Goal: Task Accomplishment & Management: Manage account settings

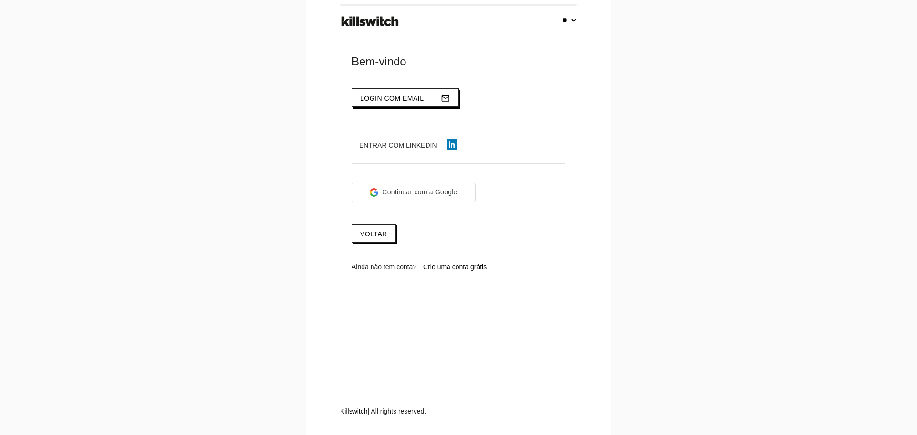
select select "**"
type input "**********"
click at [365, 100] on span "Login com email" at bounding box center [392, 99] width 64 height 8
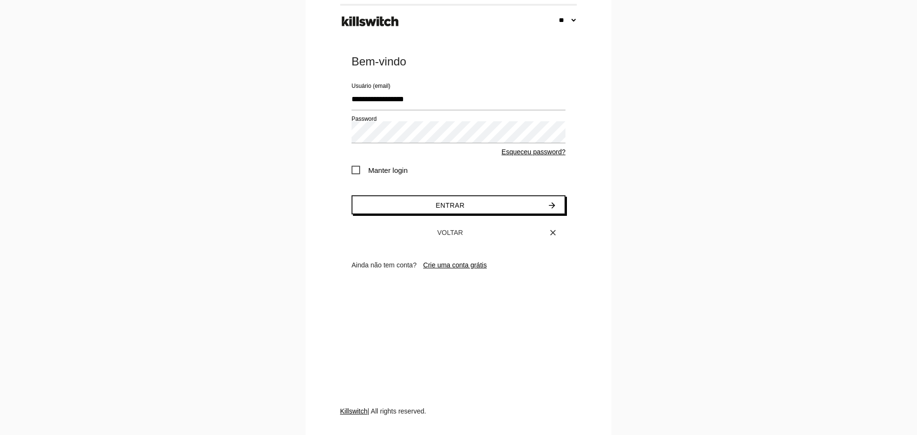
click at [363, 172] on span "Manter login" at bounding box center [380, 170] width 56 height 12
click at [383, 207] on button "Entrar arrow_forward" at bounding box center [459, 204] width 214 height 19
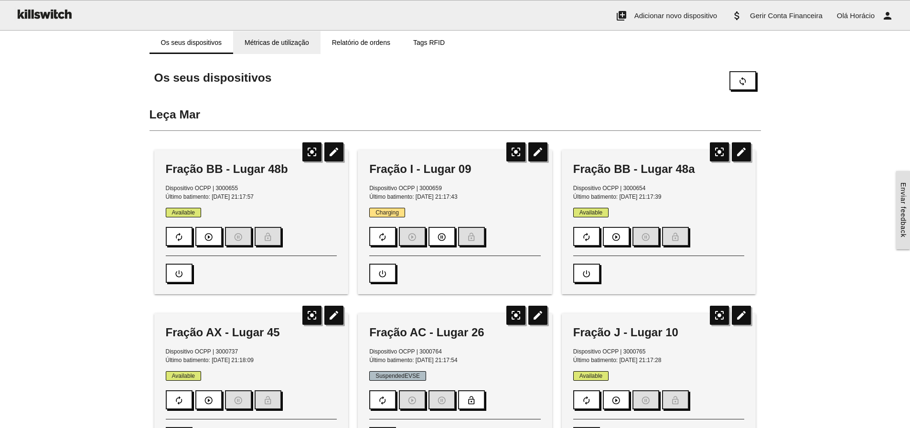
click at [285, 43] on link "Métricas de utilização" at bounding box center [276, 42] width 87 height 23
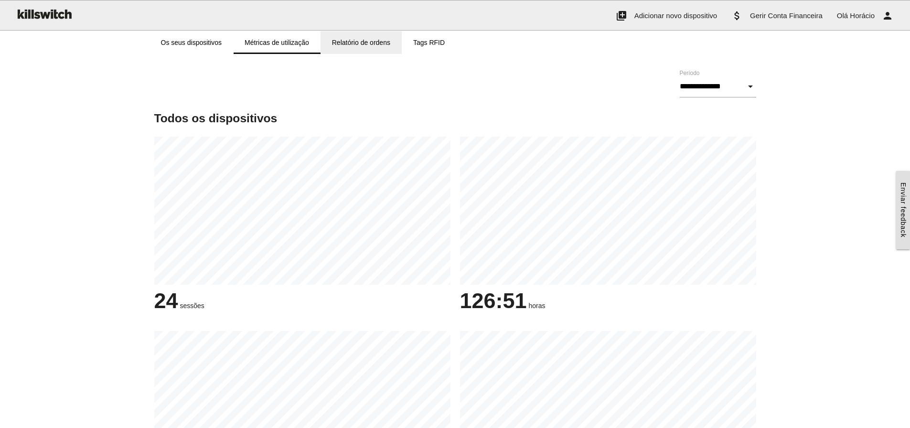
click at [357, 43] on link "Relatório de ordens" at bounding box center [361, 42] width 81 height 23
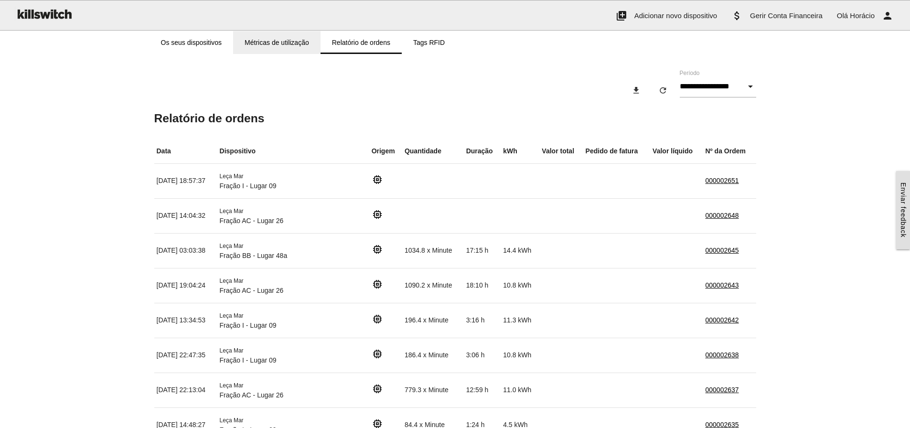
click at [279, 34] on link "Métricas de utilização" at bounding box center [276, 42] width 87 height 23
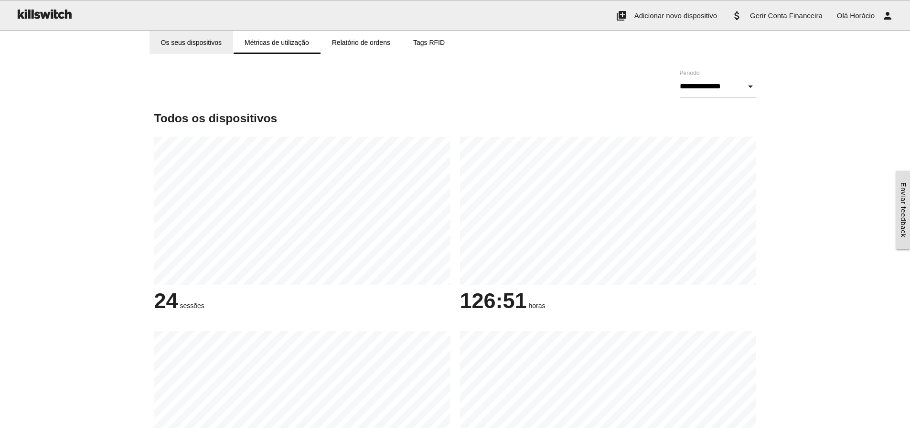
click at [199, 40] on link "Os seus dispositivos" at bounding box center [192, 42] width 84 height 23
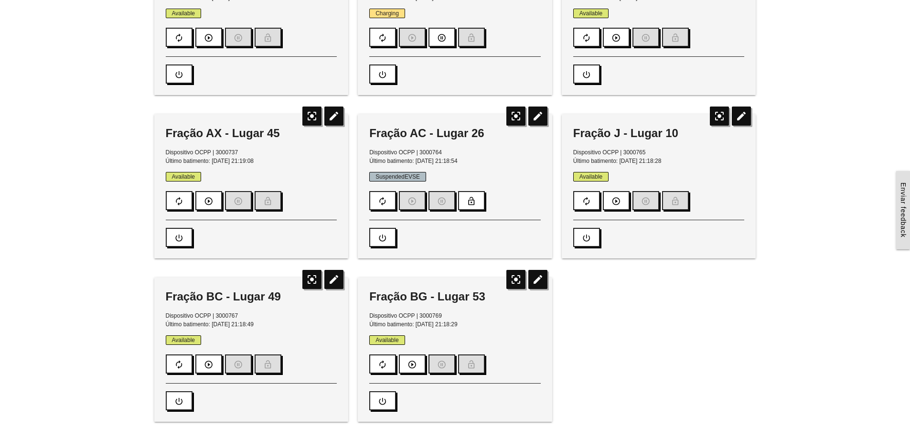
scroll to position [96, 0]
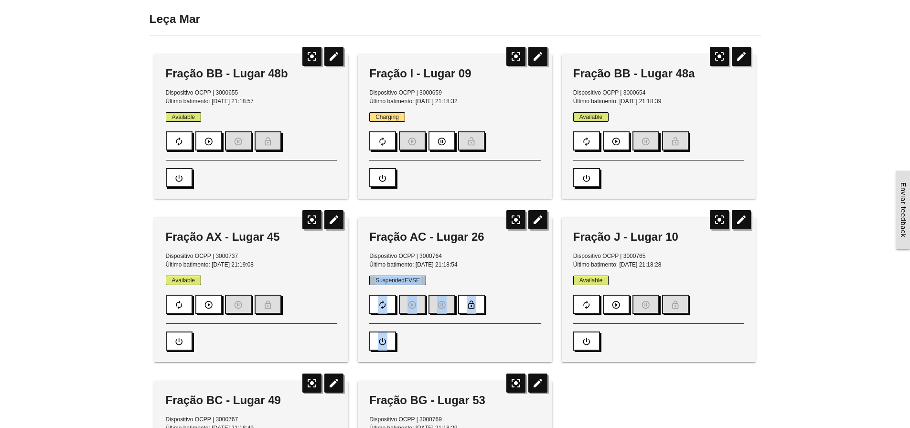
drag, startPoint x: 377, startPoint y: 279, endPoint x: 514, endPoint y: 338, distance: 148.7
click at [514, 338] on div "Fração AC - Lugar 26 Dispositivo OCPP | 3000764 Último batimento: 05/10/2025, 2…" at bounding box center [455, 290] width 194 height 144
click at [505, 300] on div "autorenew play_circle_outline pause_circle_outline lock_open" at bounding box center [455, 303] width 172 height 22
drag, startPoint x: 375, startPoint y: 279, endPoint x: 525, endPoint y: 344, distance: 163.5
click at [525, 344] on div "Fração AC - Lugar 26 Dispositivo OCPP | 3000764 Último batimento: 05/10/2025, 2…" at bounding box center [455, 290] width 194 height 144
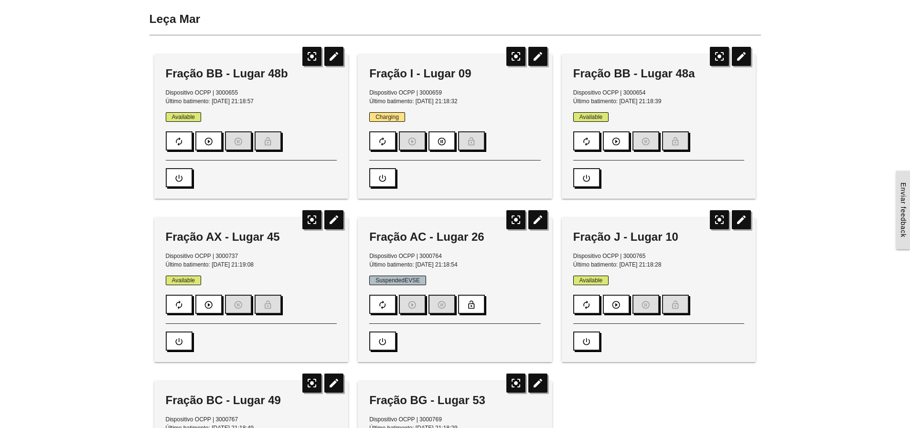
click at [525, 344] on div "power_settings_new" at bounding box center [455, 336] width 172 height 27
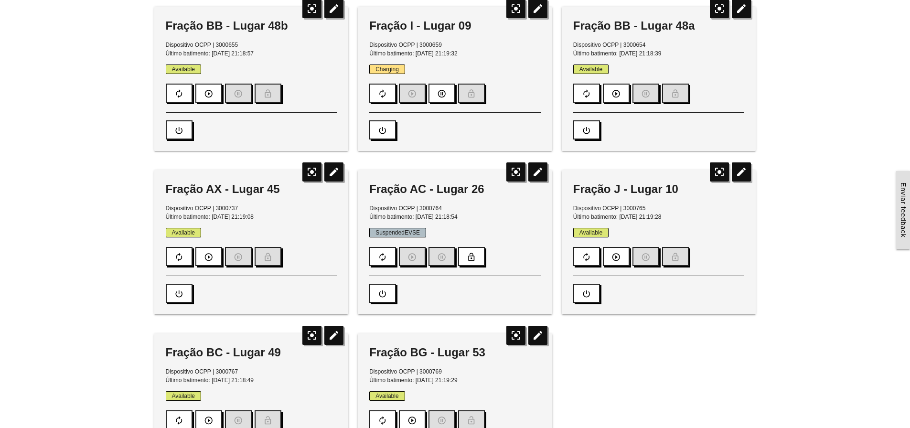
scroll to position [0, 0]
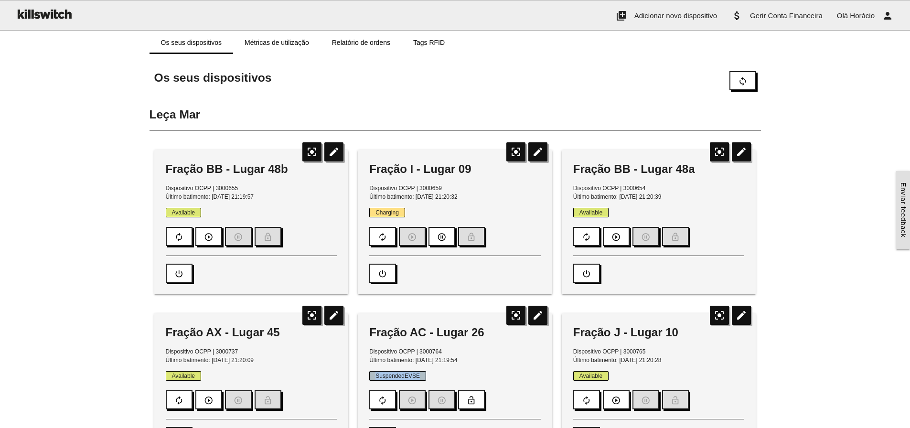
drag, startPoint x: 376, startPoint y: 375, endPoint x: 424, endPoint y: 376, distance: 47.8
click at [424, 376] on span "SuspendedEVSE" at bounding box center [397, 376] width 57 height 10
click at [356, 41] on link "Relatório de ordens" at bounding box center [361, 42] width 81 height 23
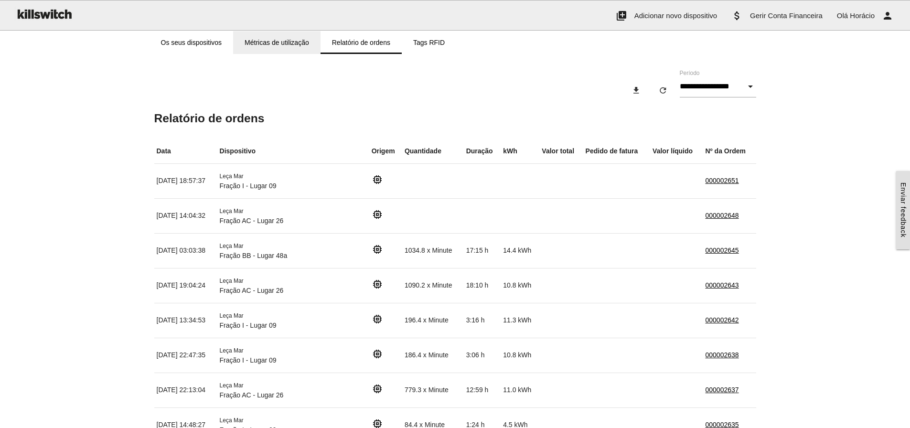
click at [282, 41] on link "Métricas de utilização" at bounding box center [276, 42] width 87 height 23
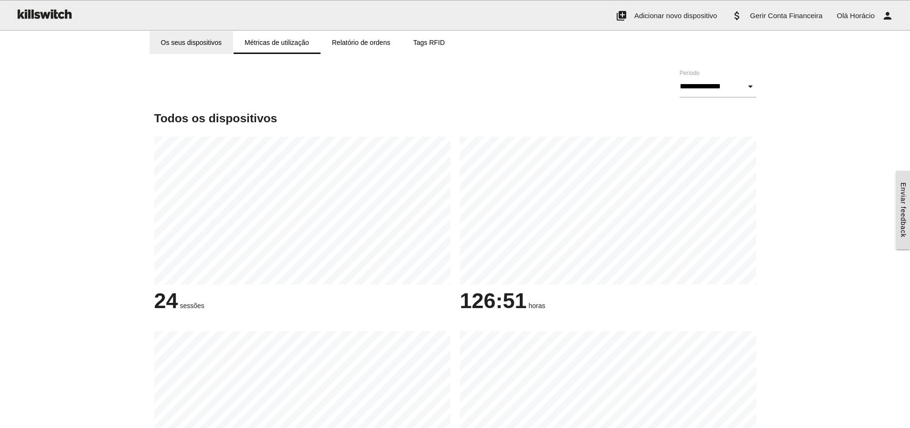
click at [207, 37] on link "Os seus dispositivos" at bounding box center [192, 42] width 84 height 23
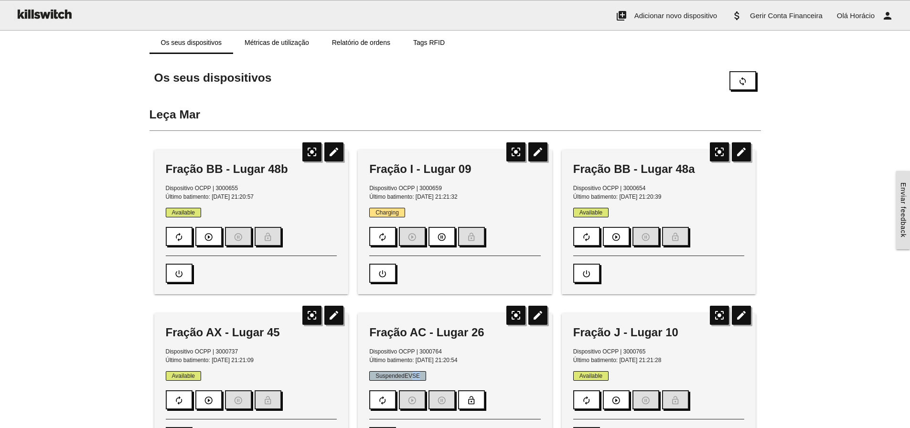
drag, startPoint x: 413, startPoint y: 375, endPoint x: 422, endPoint y: 375, distance: 9.6
click at [422, 375] on span "SuspendedEVSE" at bounding box center [397, 376] width 57 height 10
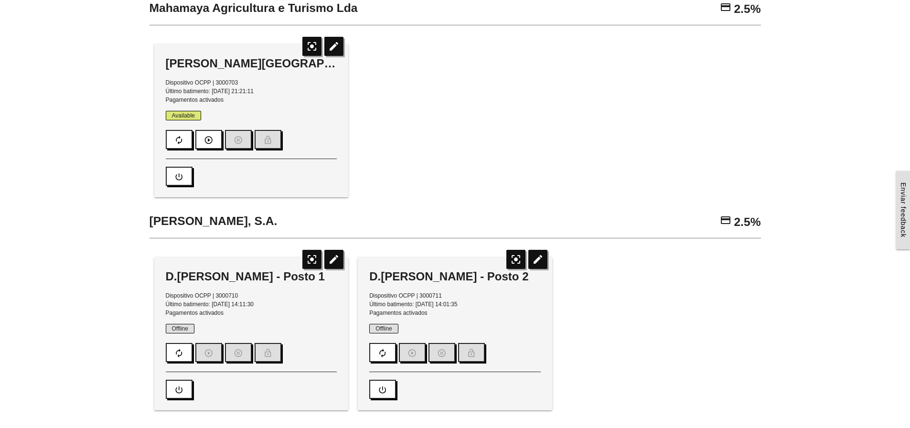
scroll to position [901, 0]
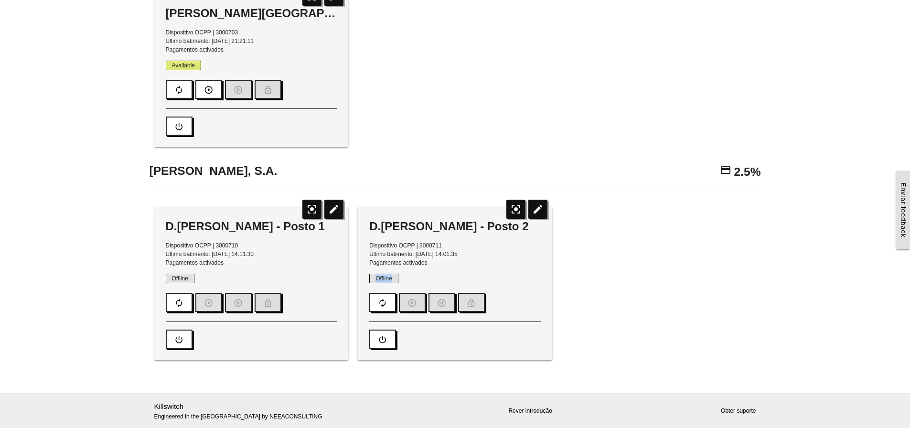
drag, startPoint x: 376, startPoint y: 277, endPoint x: 396, endPoint y: 278, distance: 19.6
click at [396, 278] on span "Offline" at bounding box center [383, 279] width 29 height 10
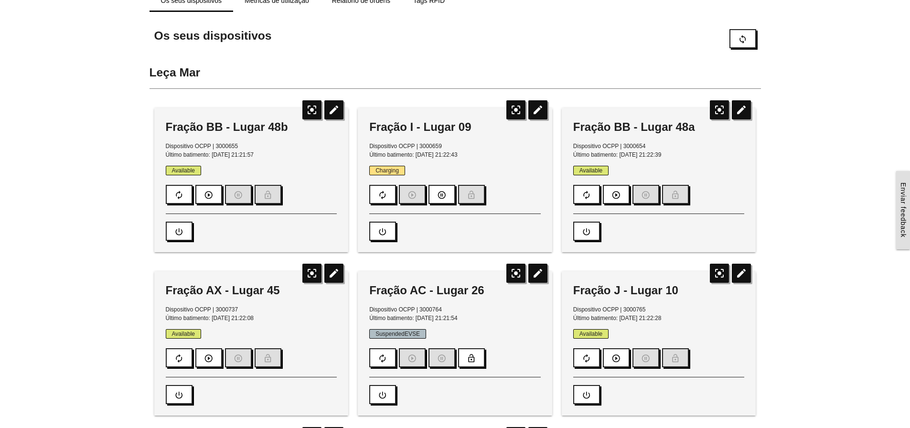
scroll to position [0, 0]
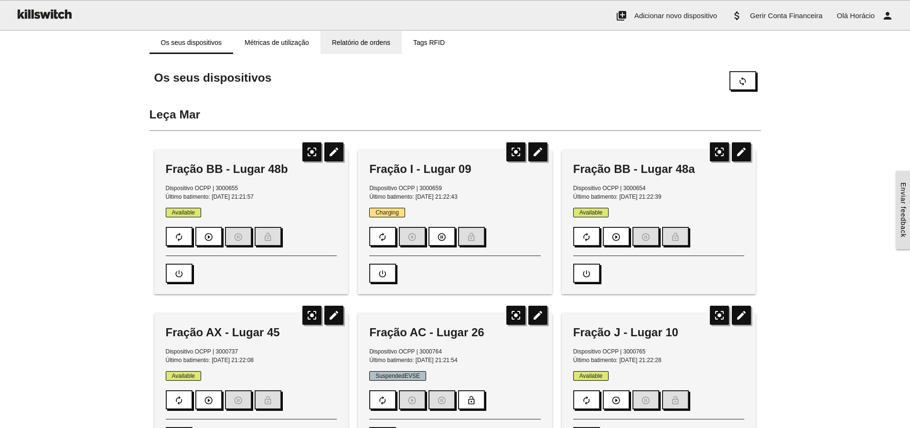
click at [380, 36] on link "Relatório de ordens" at bounding box center [361, 42] width 81 height 23
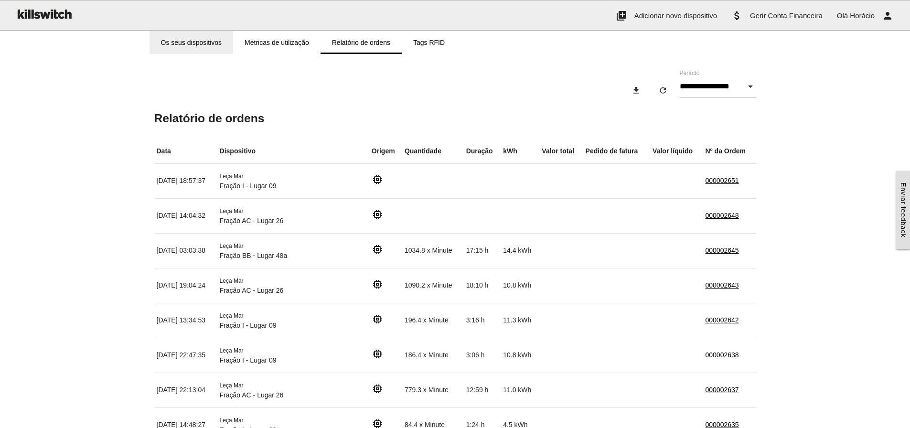
click at [178, 40] on link "Os seus dispositivos" at bounding box center [192, 42] width 84 height 23
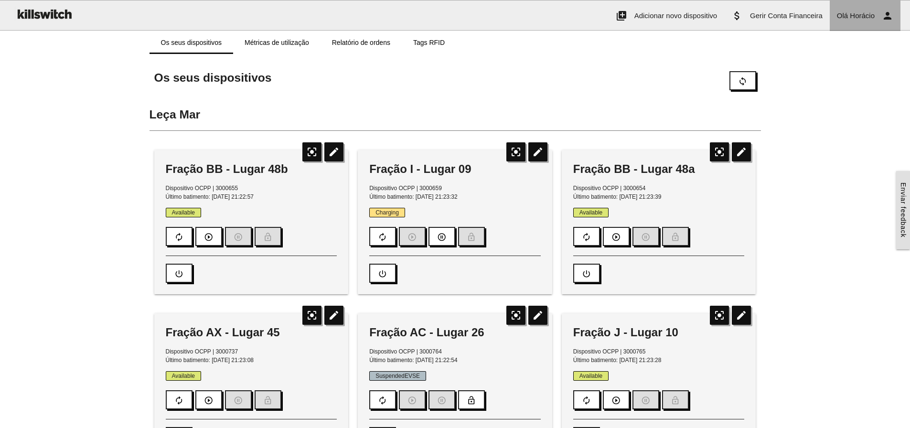
click at [859, 17] on span "Horácio" at bounding box center [862, 15] width 25 height 8
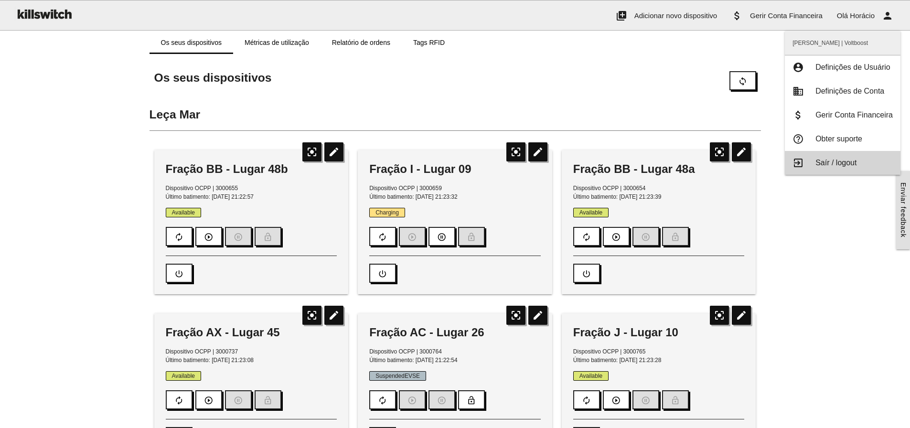
click at [825, 161] on span "Saír / logout" at bounding box center [836, 163] width 41 height 8
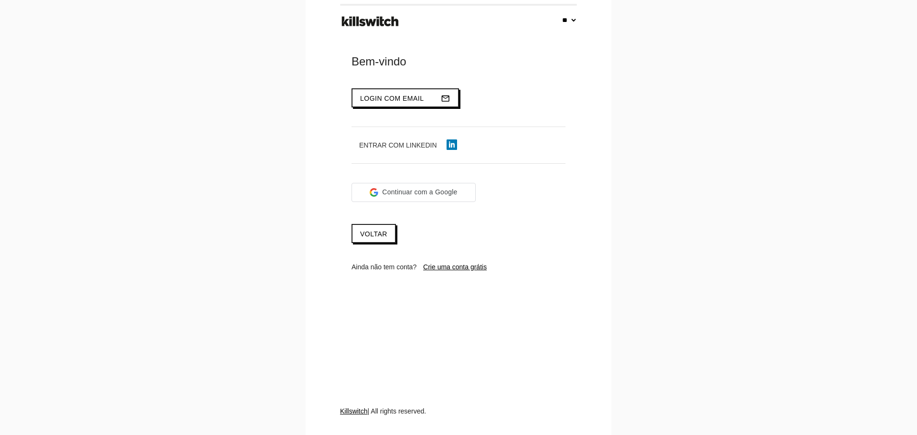
select select "**"
type input "**********"
click at [373, 101] on span "Login com email" at bounding box center [392, 99] width 64 height 8
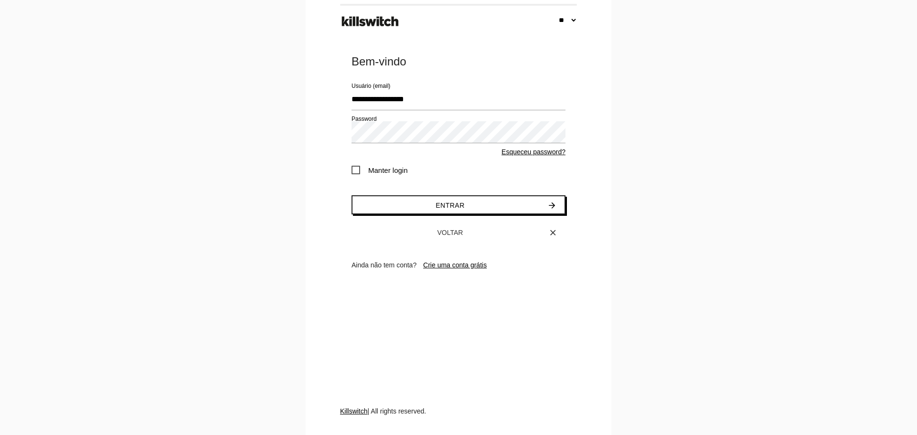
click at [383, 171] on span "Manter login" at bounding box center [380, 170] width 56 height 12
click at [415, 205] on button "Entrar arrow_forward" at bounding box center [459, 204] width 214 height 19
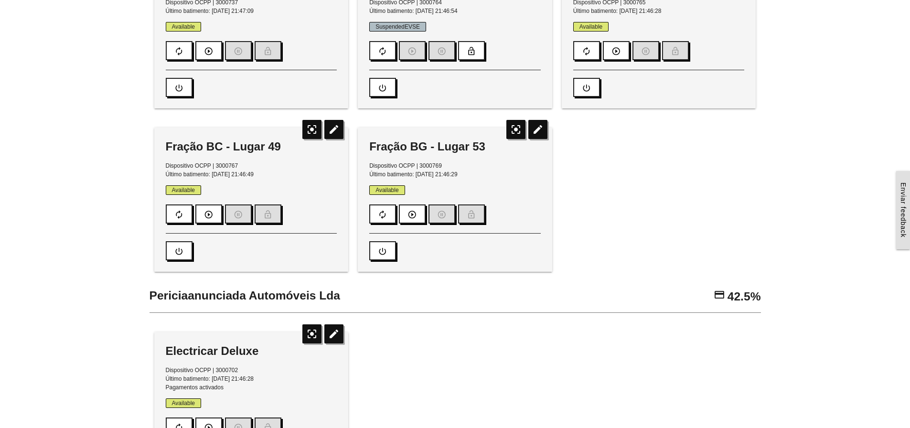
scroll to position [232, 0]
